Goal: Information Seeking & Learning: Find contact information

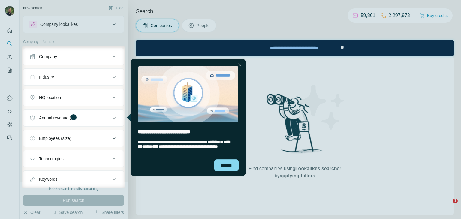
click at [60, 59] on div "Company" at bounding box center [69, 57] width 81 height 6
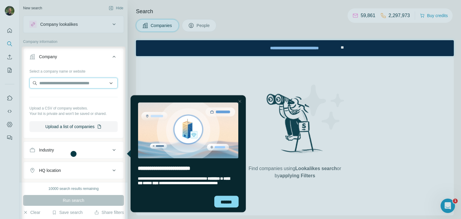
click at [73, 81] on input "text" at bounding box center [73, 83] width 88 height 11
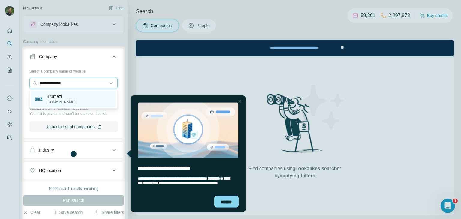
type input "**********"
click at [57, 95] on p "Brumazi" at bounding box center [61, 96] width 29 height 6
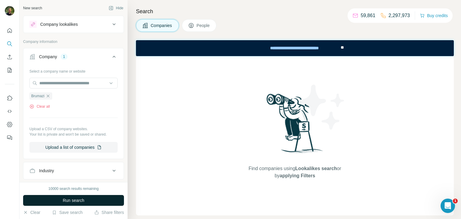
click at [85, 199] on button "Run search" at bounding box center [73, 200] width 101 height 11
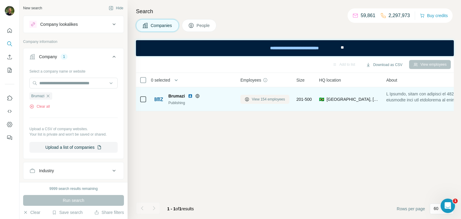
click at [261, 99] on span "View 154 employees" at bounding box center [268, 99] width 33 height 5
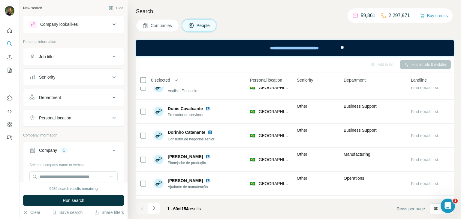
scroll to position [1330, 198]
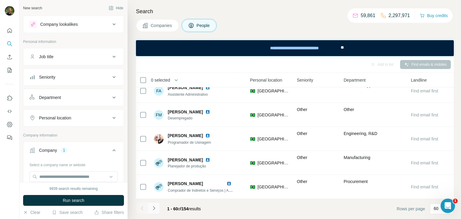
click at [153, 212] on button "Navigate to next page" at bounding box center [154, 208] width 12 height 12
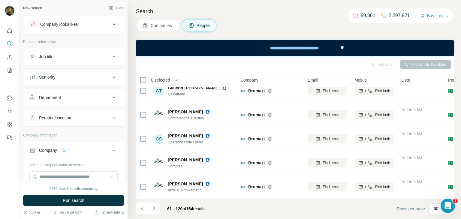
scroll to position [1330, 0]
click at [133, 108] on div "Search Companies People Add to list Find emails & mobiles 0 selected People Com…" at bounding box center [295, 109] width 334 height 219
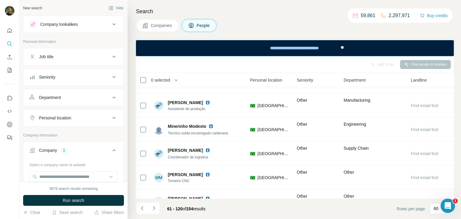
scroll to position [1330, 198]
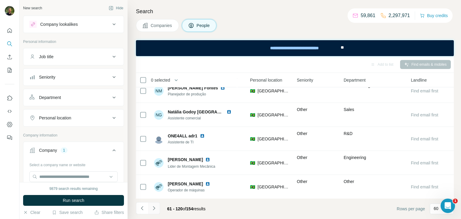
click at [155, 210] on icon "Navigate to next page" at bounding box center [154, 208] width 6 height 6
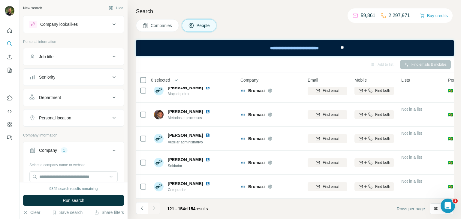
scroll to position [0, 0]
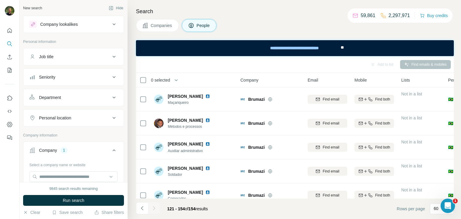
click at [272, 32] on div "Search Companies People Add to list Find emails & mobiles 0 selected People Com…" at bounding box center [295, 109] width 334 height 219
